Goal: Check status: Check status

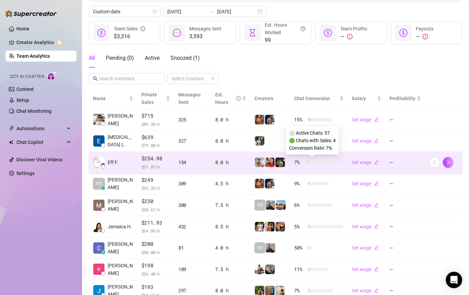
scroll to position [142, 0]
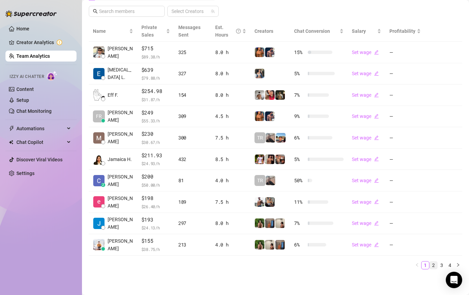
click at [436, 266] on link "2" at bounding box center [434, 266] width 8 height 8
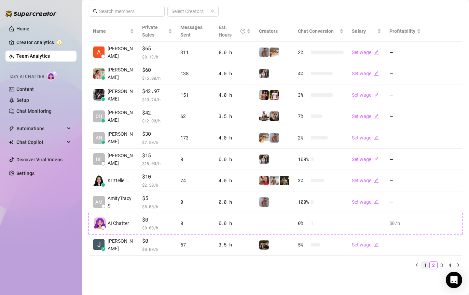
click at [426, 265] on link "1" at bounding box center [426, 266] width 8 height 8
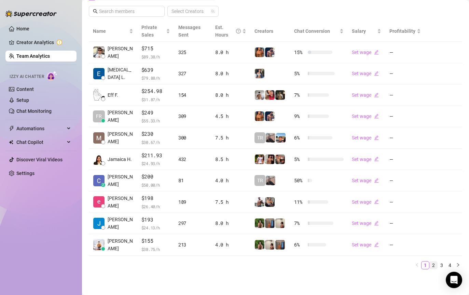
click at [436, 265] on link "2" at bounding box center [434, 266] width 8 height 8
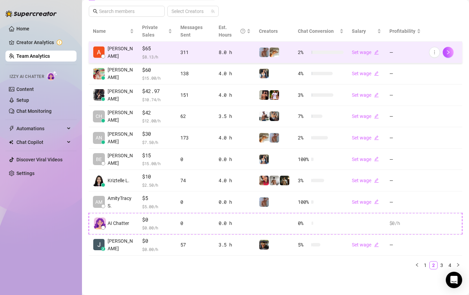
scroll to position [0, 0]
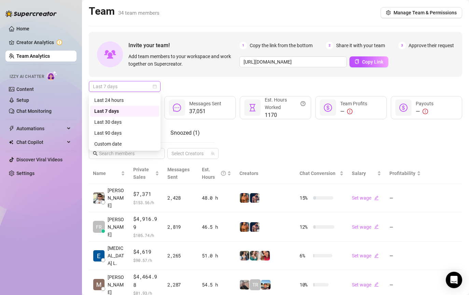
click at [130, 88] on span "Last 7 days" at bounding box center [125, 86] width 64 height 10
click at [123, 141] on div "Custom date" at bounding box center [124, 144] width 61 height 8
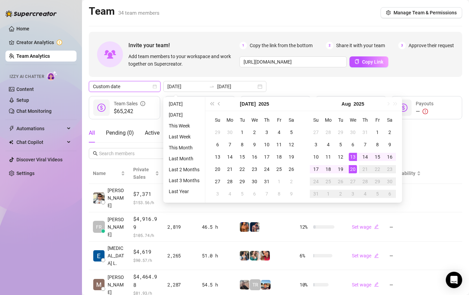
type input "[DATE]"
click at [355, 170] on div "20" at bounding box center [353, 169] width 8 height 8
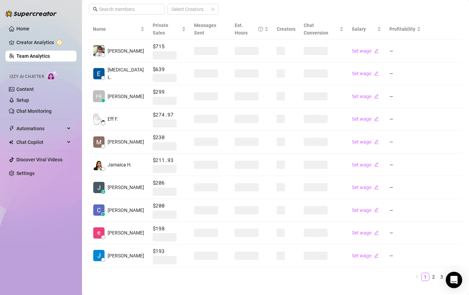
scroll to position [148, 0]
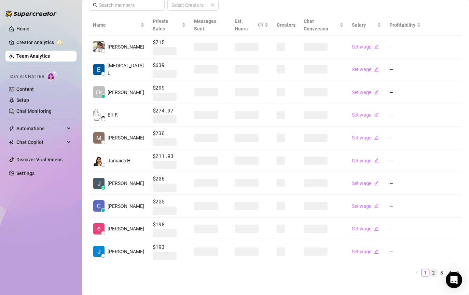
click at [434, 269] on link "2" at bounding box center [434, 273] width 8 height 8
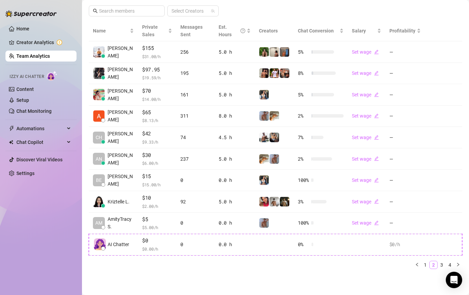
scroll to position [142, 0]
click at [426, 263] on link "1" at bounding box center [426, 266] width 8 height 8
